Goal: Find specific page/section: Find specific page/section

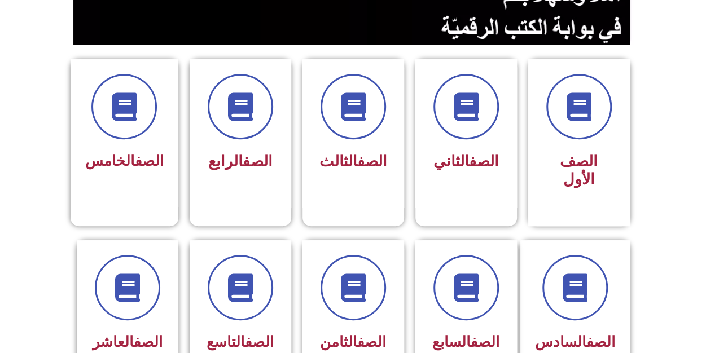
scroll to position [258, 0]
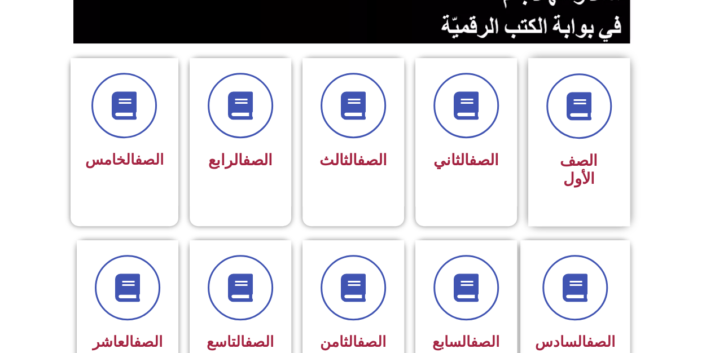
click at [588, 160] on span "الصف الأول" at bounding box center [579, 170] width 38 height 36
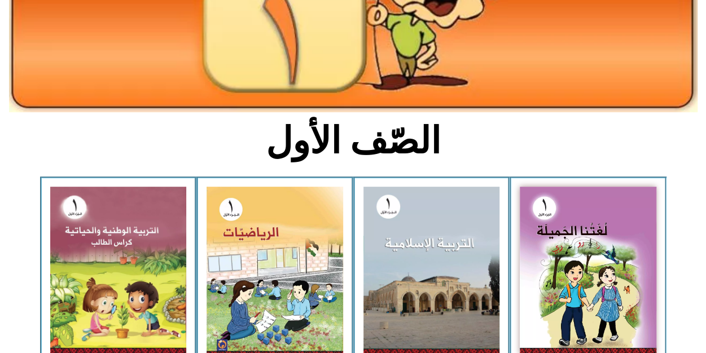
scroll to position [183, 0]
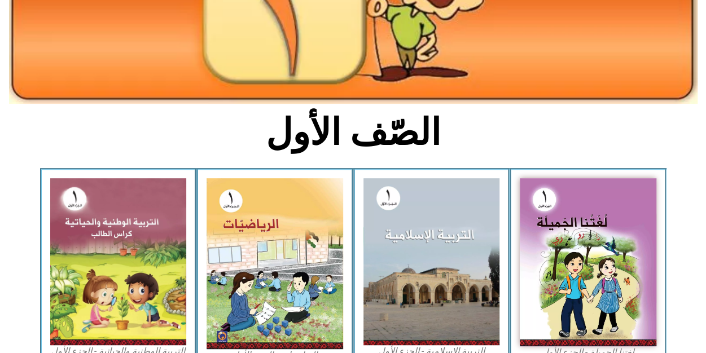
click at [445, 238] on img at bounding box center [431, 261] width 137 height 167
